Goal: Check status: Check status

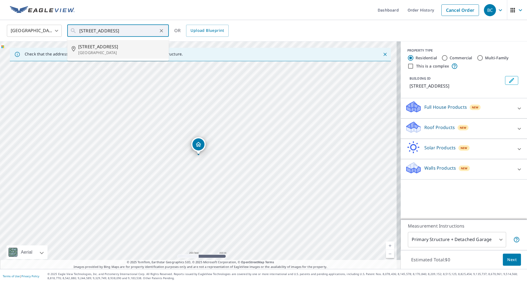
click at [103, 54] on p "[GEOGRAPHIC_DATA]" at bounding box center [121, 52] width 86 height 5
type input "[STREET_ADDRESS]"
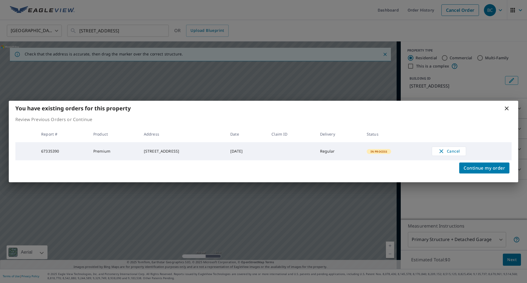
click at [508, 108] on icon at bounding box center [507, 108] width 4 height 4
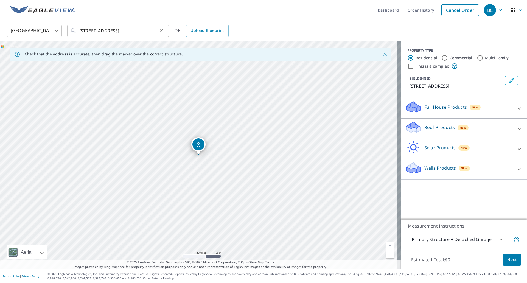
click at [164, 30] on icon "Clear" at bounding box center [161, 30] width 5 height 5
paste input "[STREET_ADDRESS]"
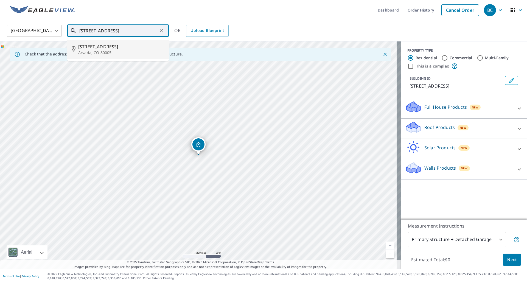
click at [112, 48] on span "[STREET_ADDRESS]" at bounding box center [121, 46] width 86 height 7
type input "[STREET_ADDRESS]"
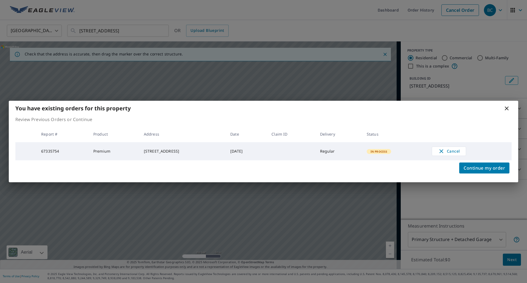
click at [507, 108] on icon at bounding box center [507, 108] width 4 height 4
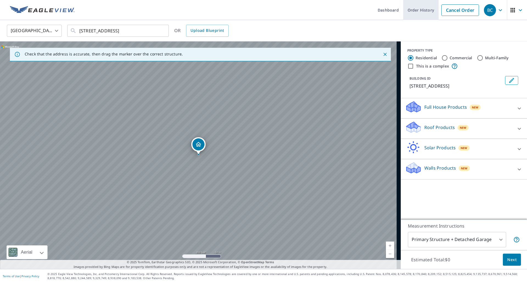
click at [414, 10] on link "Order History" at bounding box center [420, 10] width 35 height 20
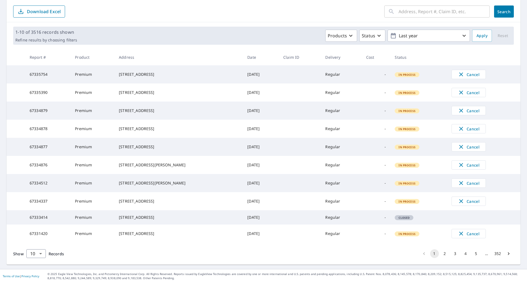
scroll to position [77, 0]
click at [441, 252] on button "2" at bounding box center [444, 253] width 9 height 9
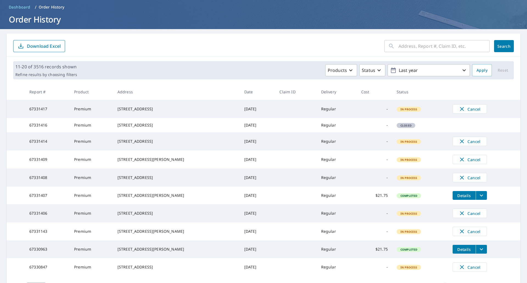
scroll to position [77, 0]
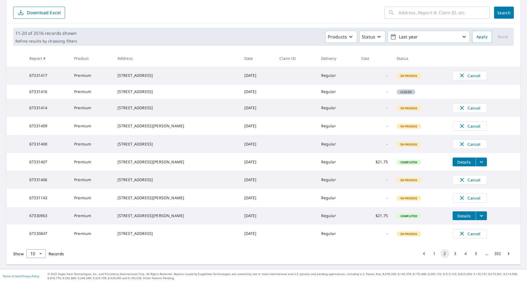
click at [431, 253] on button "1" at bounding box center [434, 253] width 9 height 9
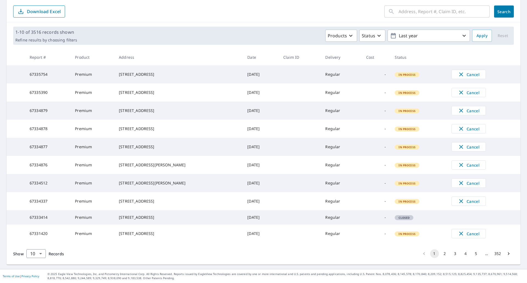
scroll to position [77, 0]
